Goal: Task Accomplishment & Management: Manage account settings

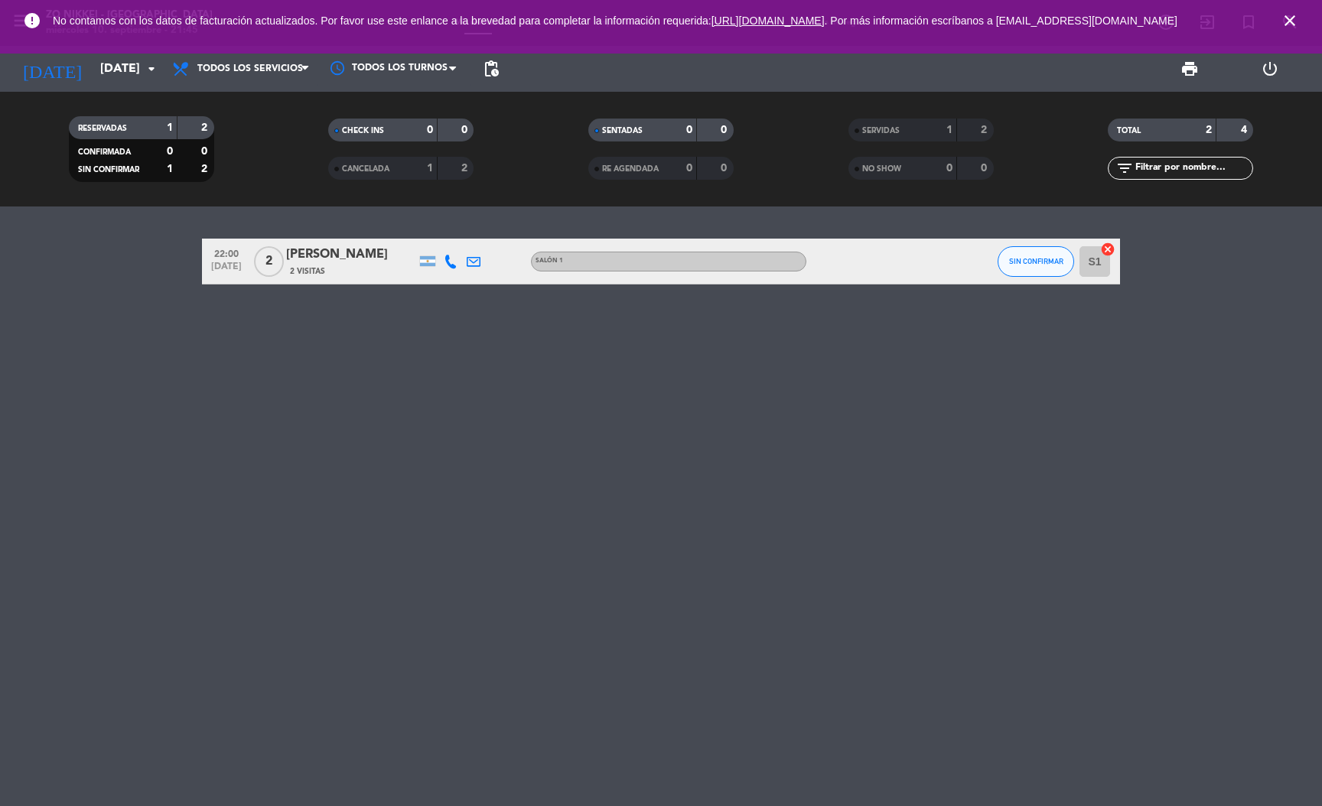
click at [326, 257] on div "[PERSON_NAME]" at bounding box center [351, 255] width 130 height 20
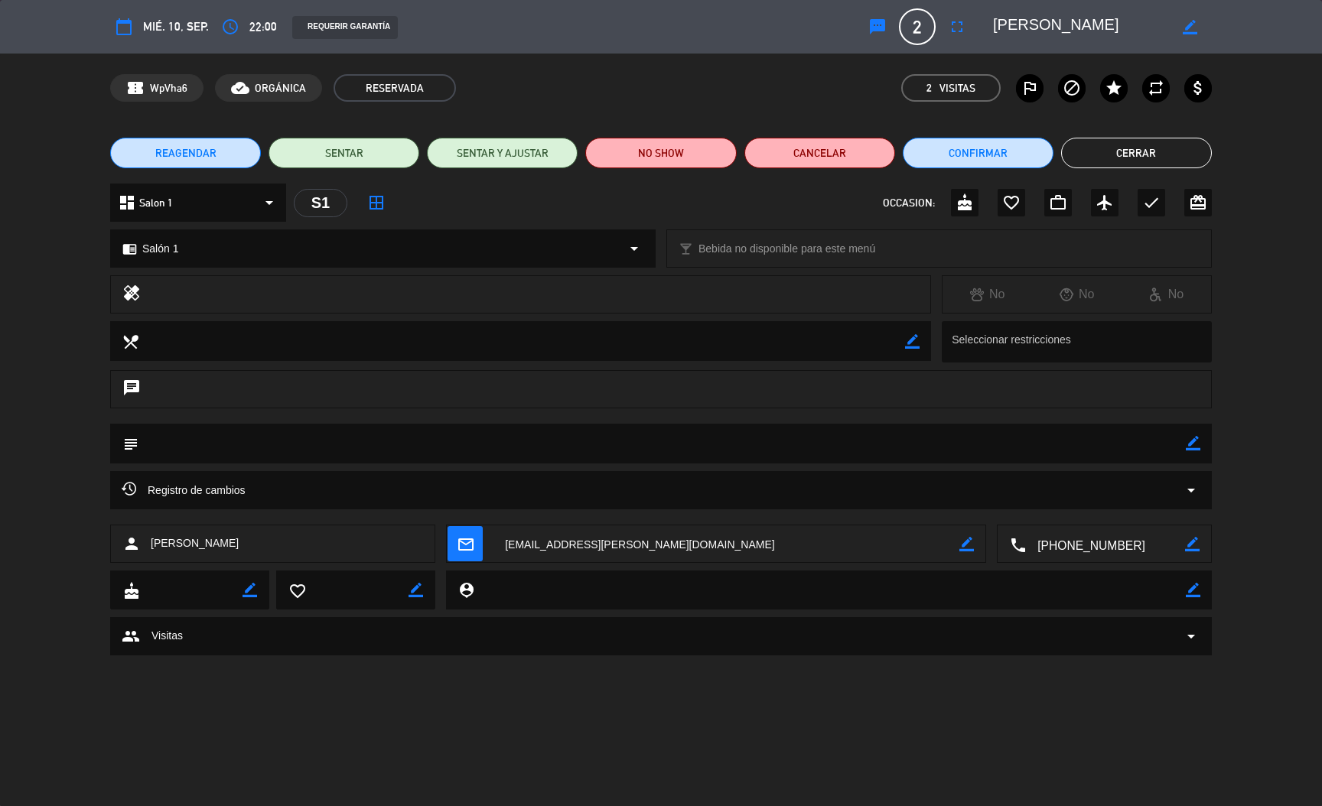
click at [1081, 542] on textarea at bounding box center [1105, 545] width 159 height 38
click at [1079, 513] on span "Click para copiar" at bounding box center [1086, 508] width 80 height 16
click at [1144, 143] on button "Cerrar" at bounding box center [1136, 153] width 151 height 31
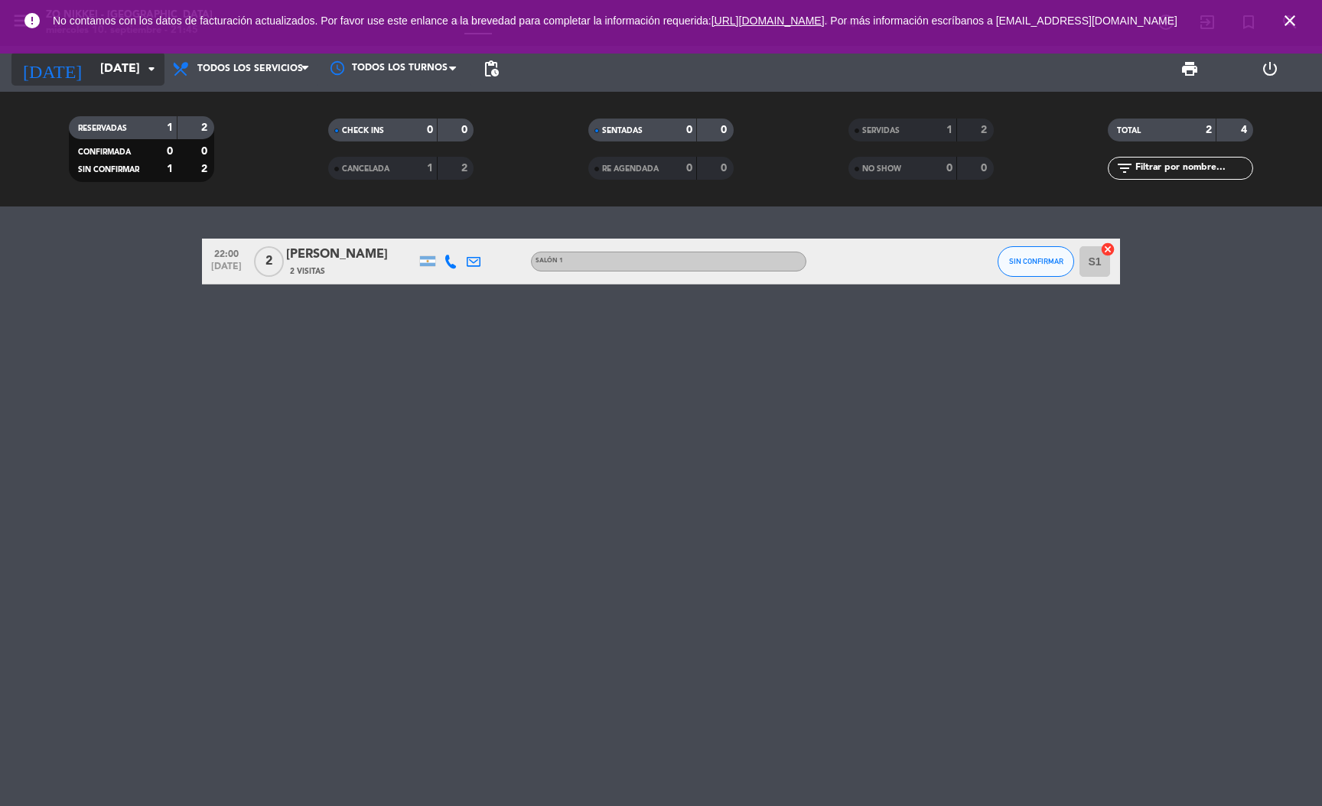
click at [159, 62] on icon "arrow_drop_down" at bounding box center [151, 69] width 18 height 18
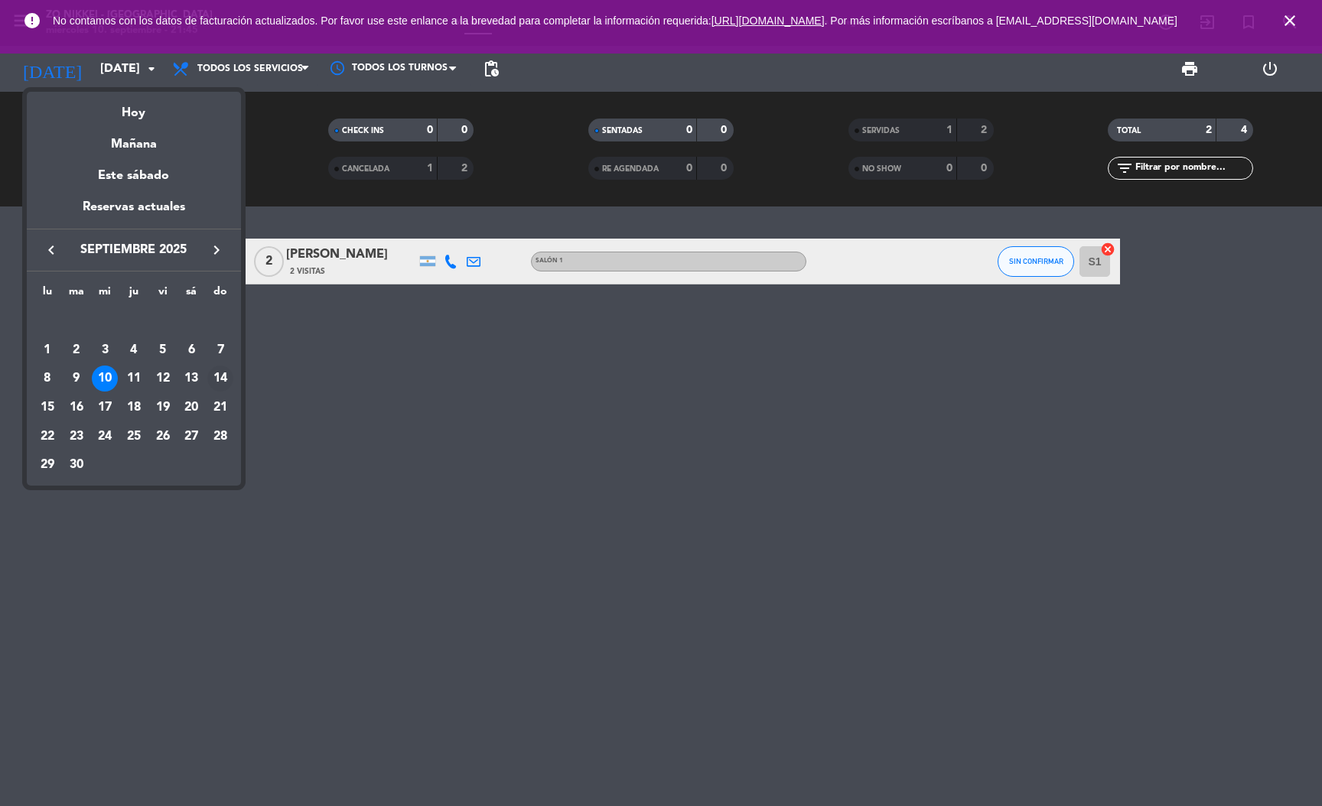
click at [223, 377] on div "14" at bounding box center [220, 379] width 26 height 26
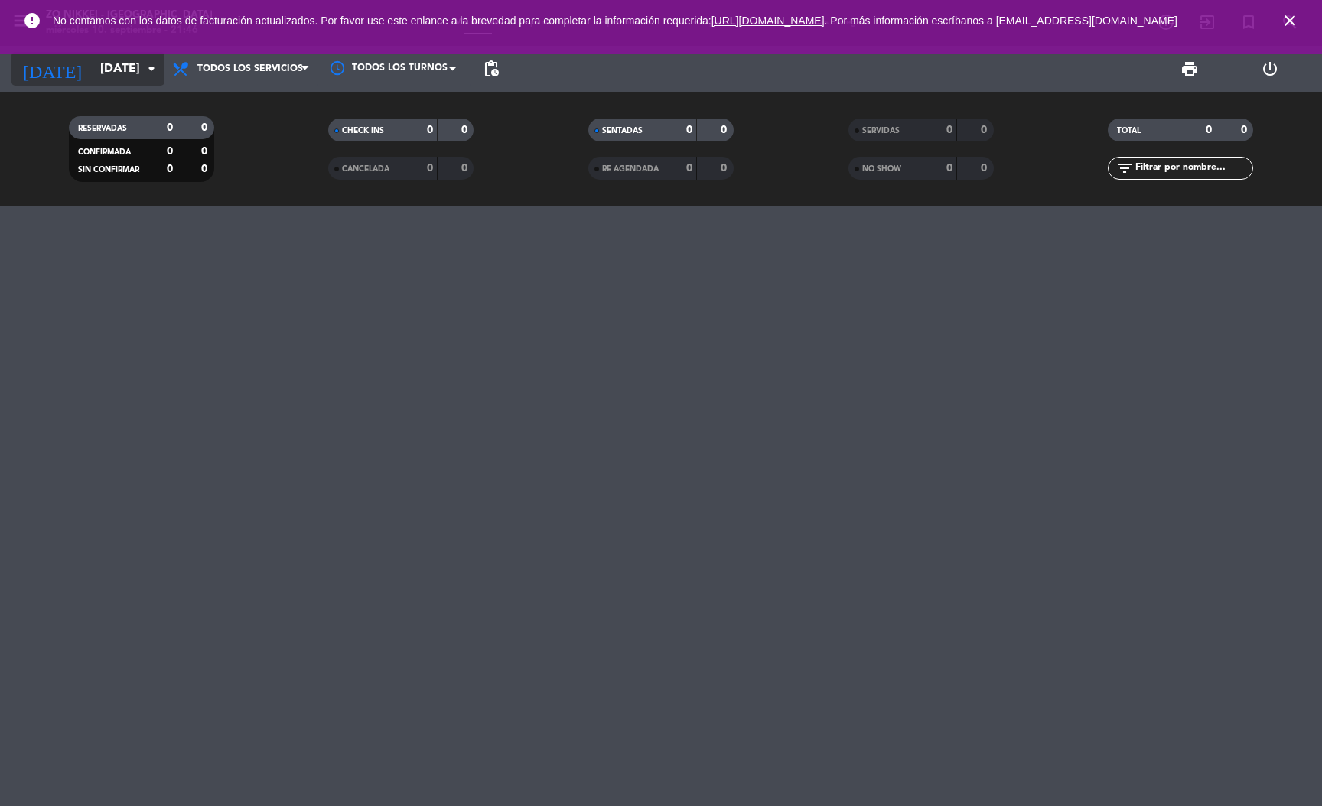
click at [134, 77] on input "[DATE]" at bounding box center [173, 69] width 161 height 30
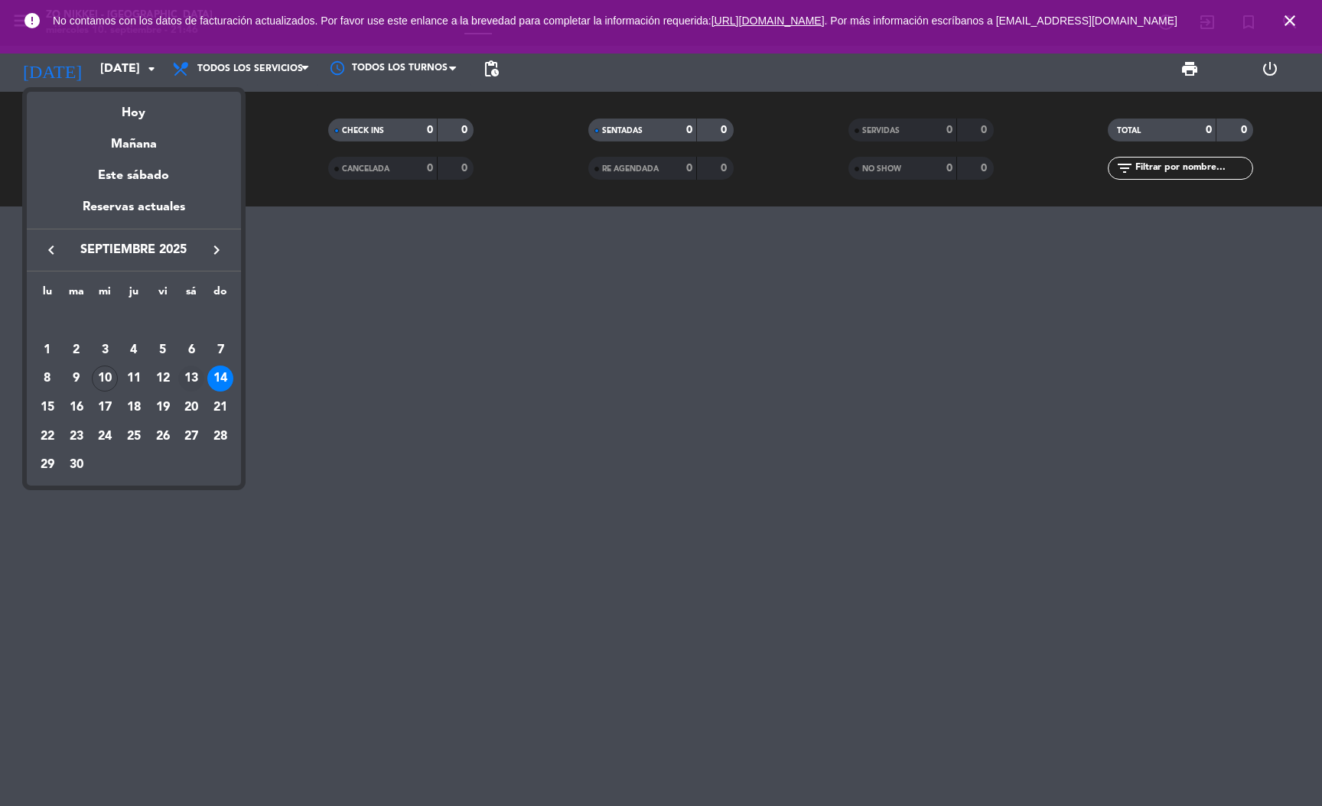
click at [191, 375] on div "13" at bounding box center [191, 379] width 26 height 26
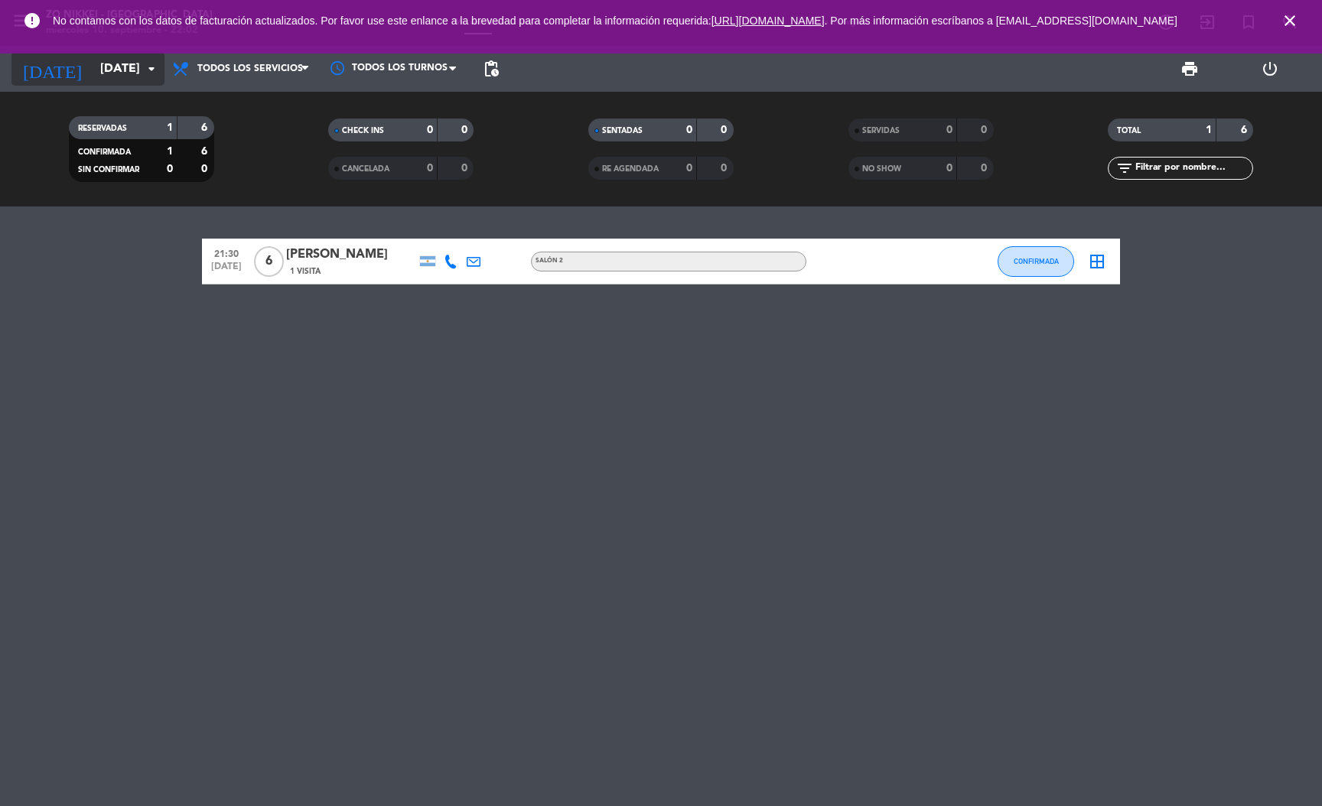
click at [112, 64] on input "[DATE]" at bounding box center [173, 69] width 161 height 30
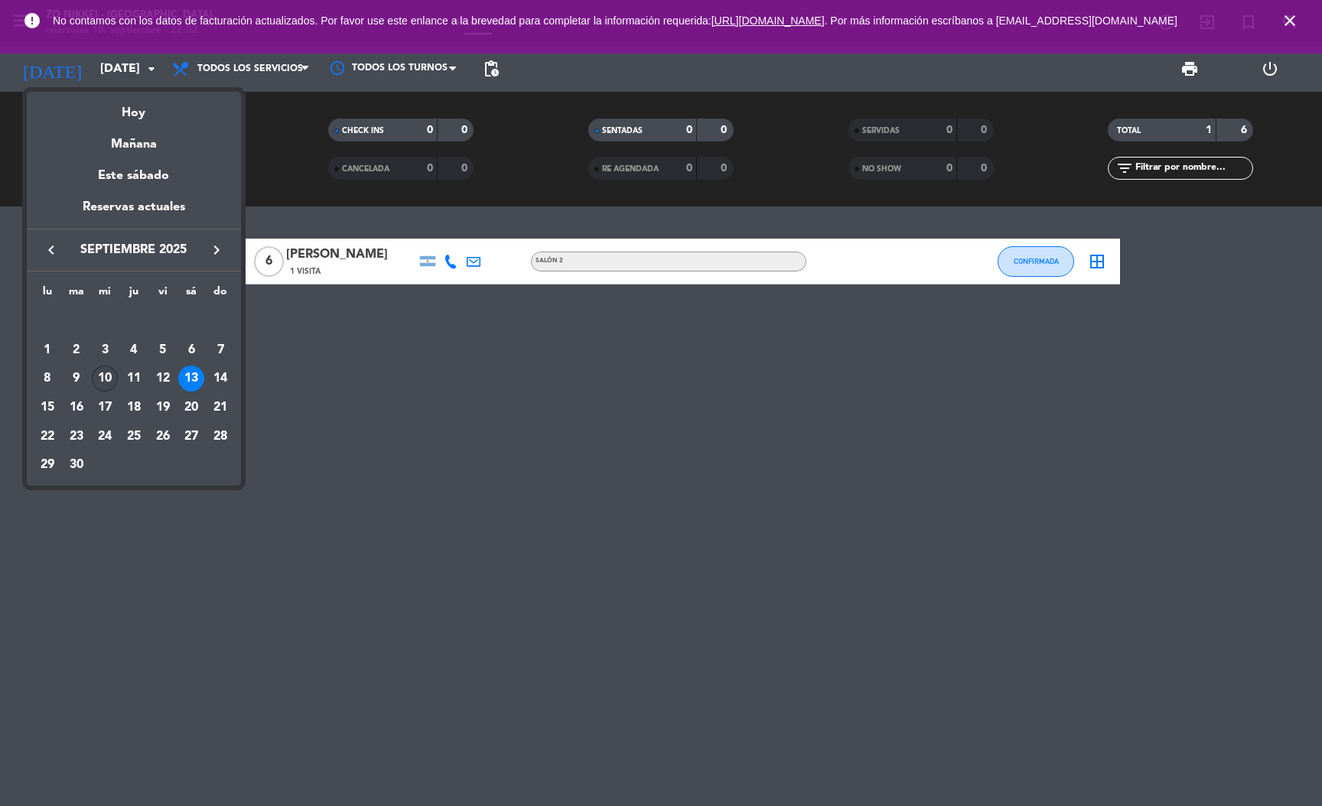
click at [111, 376] on div "10" at bounding box center [105, 379] width 26 height 26
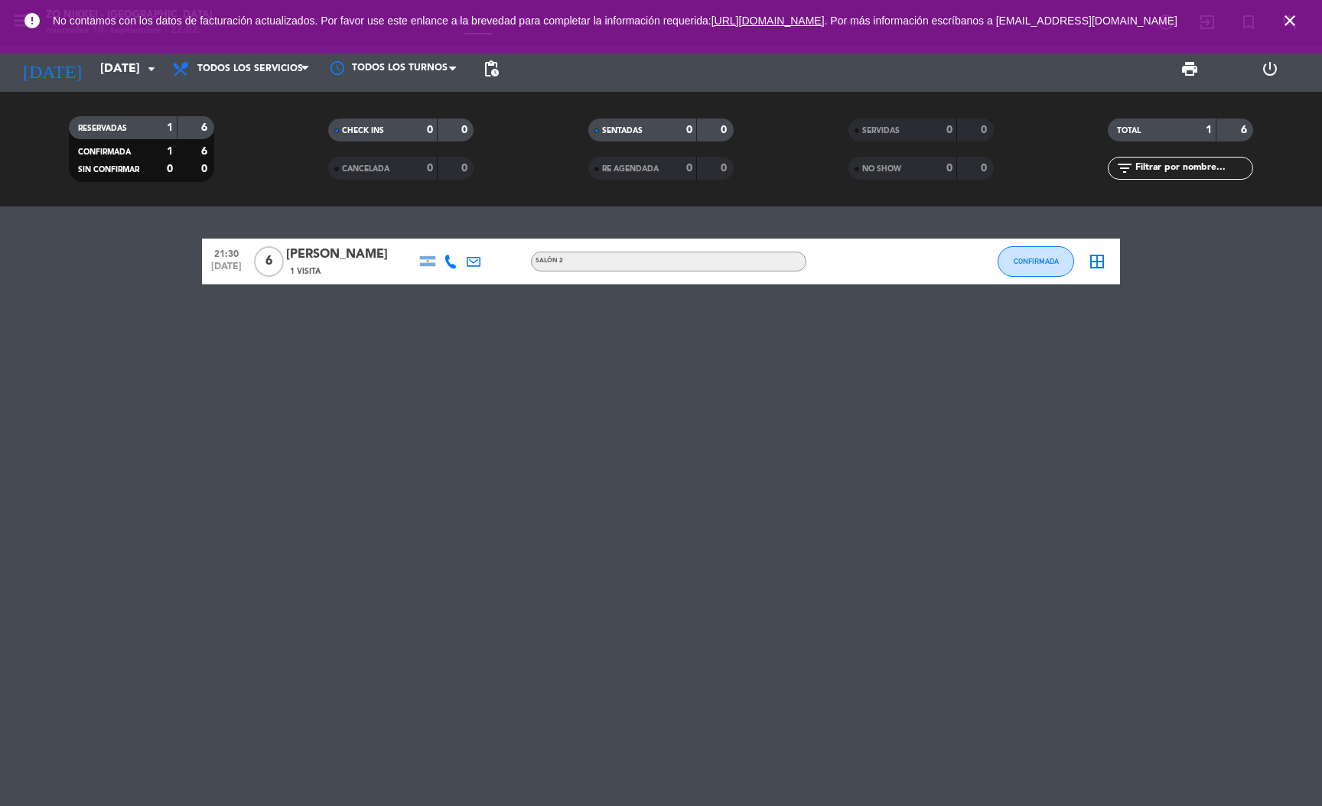
type input "[DATE]"
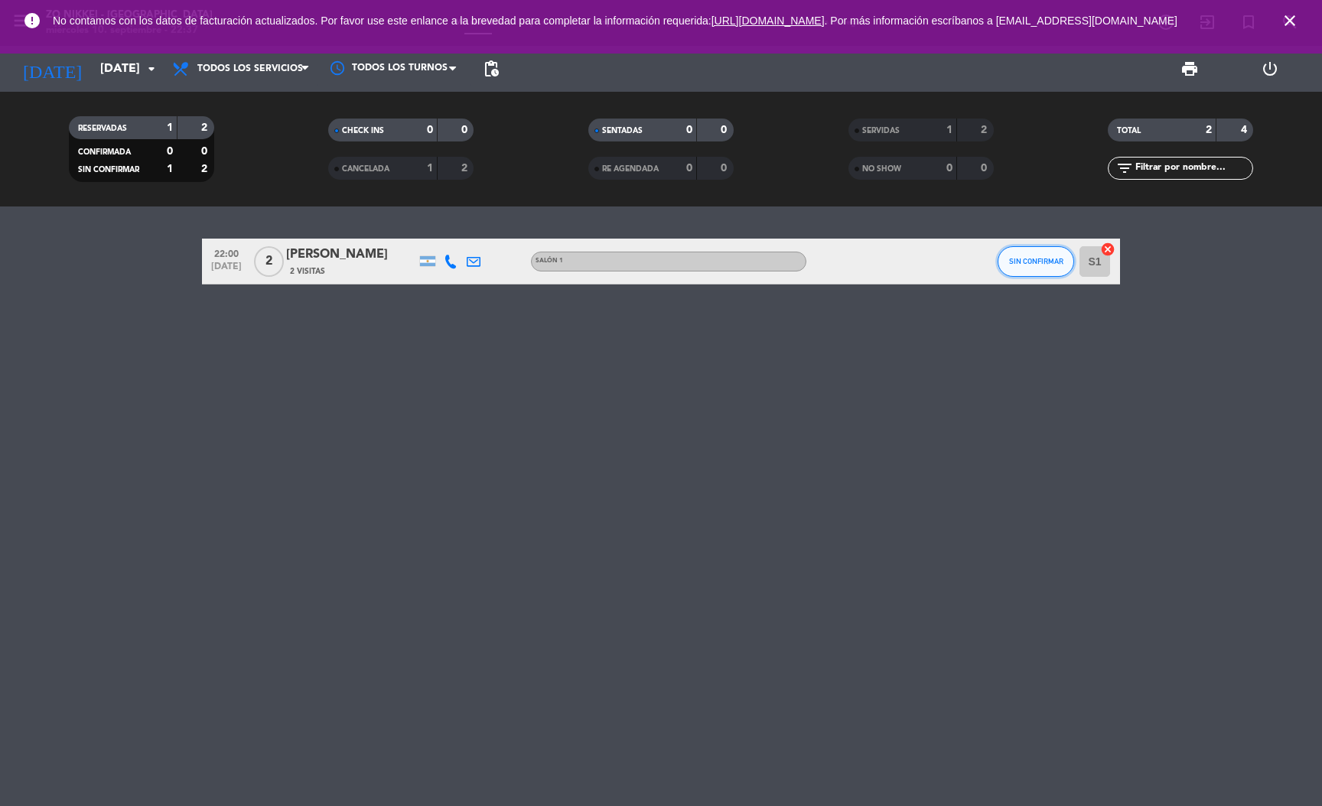
click at [1027, 260] on span "SIN CONFIRMAR" at bounding box center [1036, 261] width 54 height 8
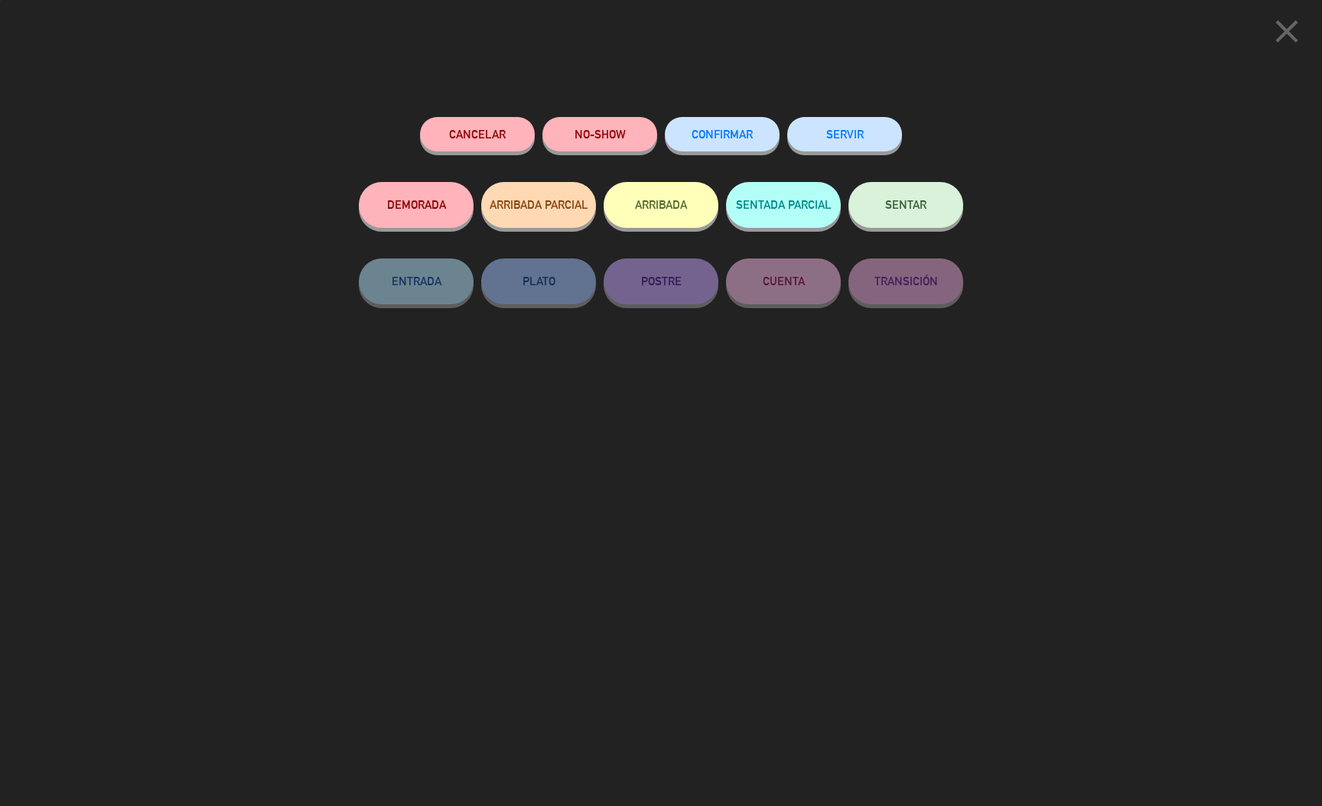
click at [884, 492] on div "Cancelar NO-SHOW CONFIRMAR SERVIR DEMORADA ARRIBADA PARCIAL ARRIBADA SENTADA PA…" at bounding box center [661, 456] width 626 height 700
click at [524, 583] on div "Cancelar NO-SHOW CONFIRMAR SERVIR DEMORADA ARRIBADA PARCIAL ARRIBADA SENTADA PA…" at bounding box center [661, 456] width 626 height 700
click at [1270, 28] on icon "close" at bounding box center [1287, 31] width 38 height 38
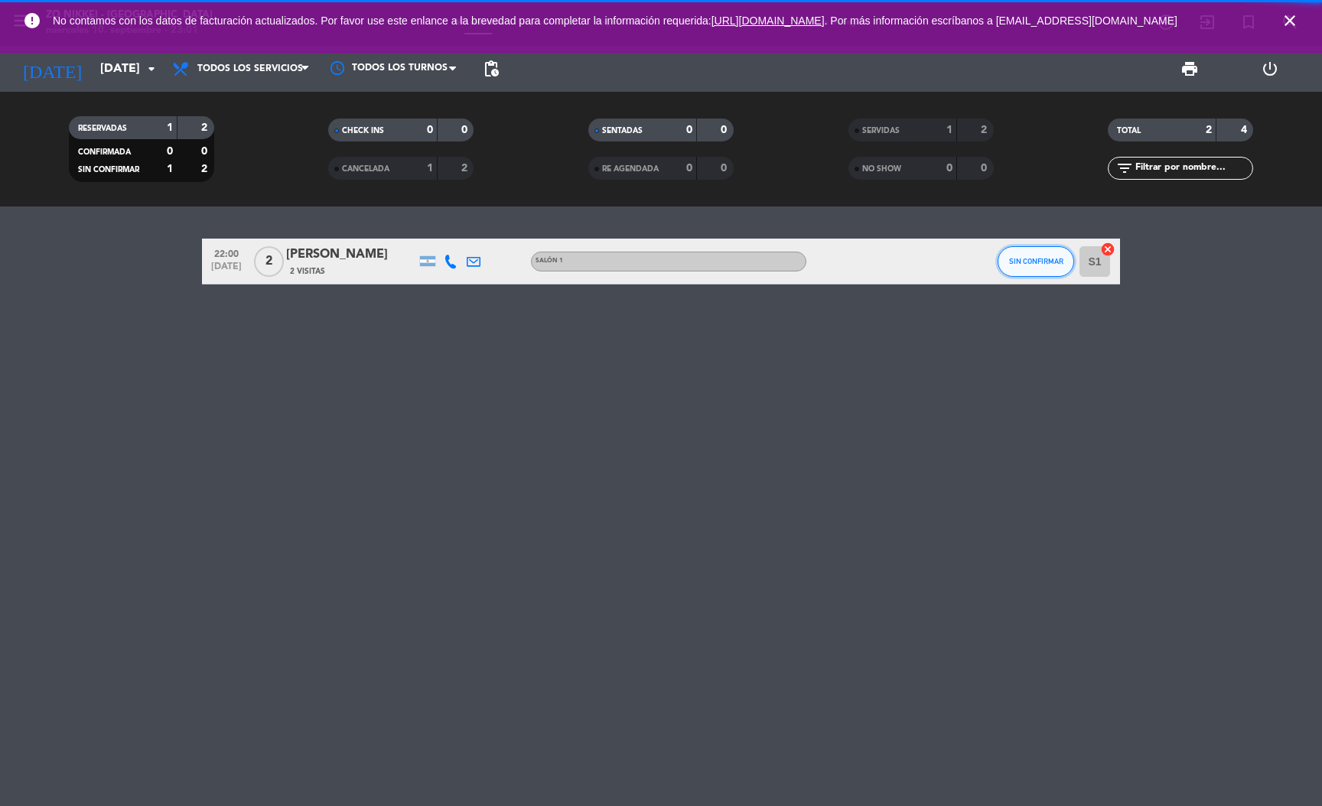
click at [1017, 262] on span "SIN CONFIRMAR" at bounding box center [1036, 261] width 54 height 8
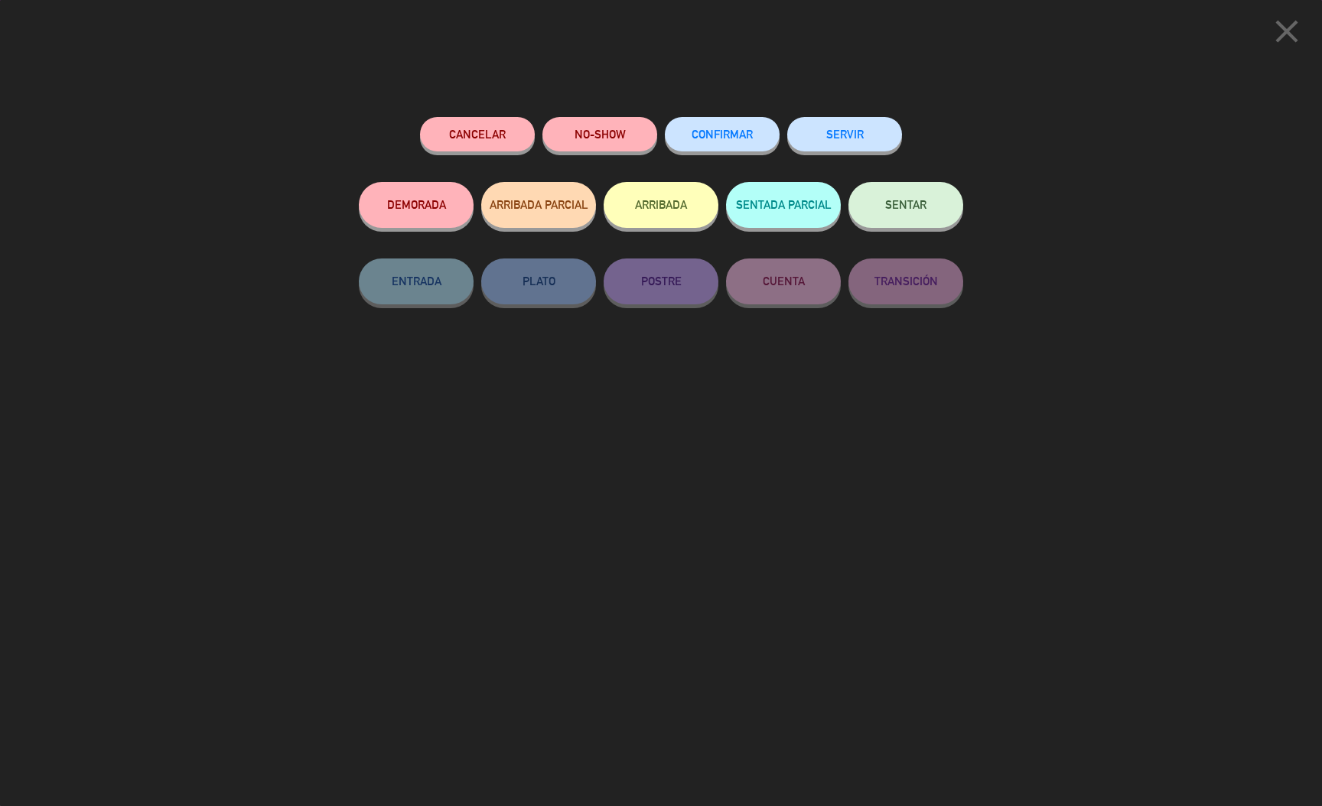
click at [503, 122] on button "Cancelar" at bounding box center [477, 134] width 115 height 34
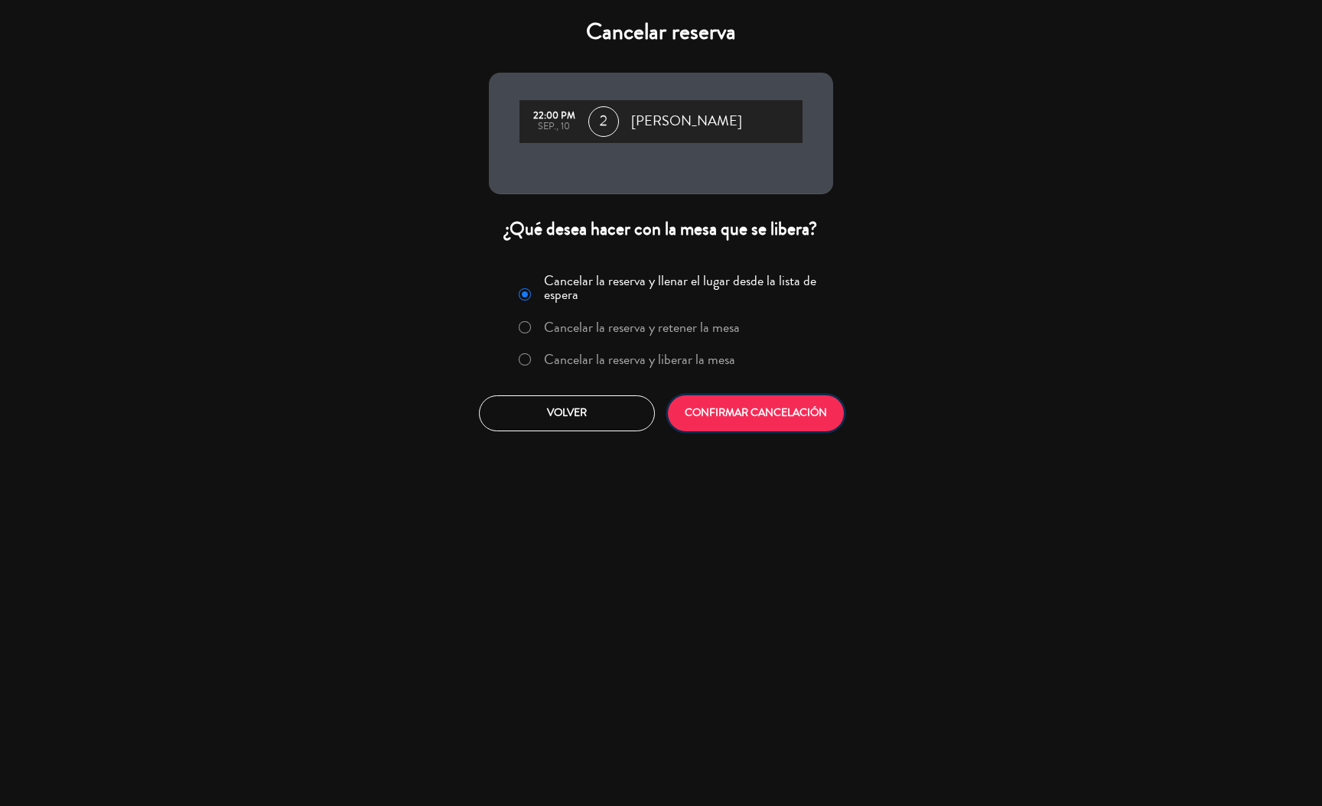
click at [786, 398] on button "CONFIRMAR CANCELACIÓN" at bounding box center [756, 414] width 176 height 36
